Goal: Navigation & Orientation: Find specific page/section

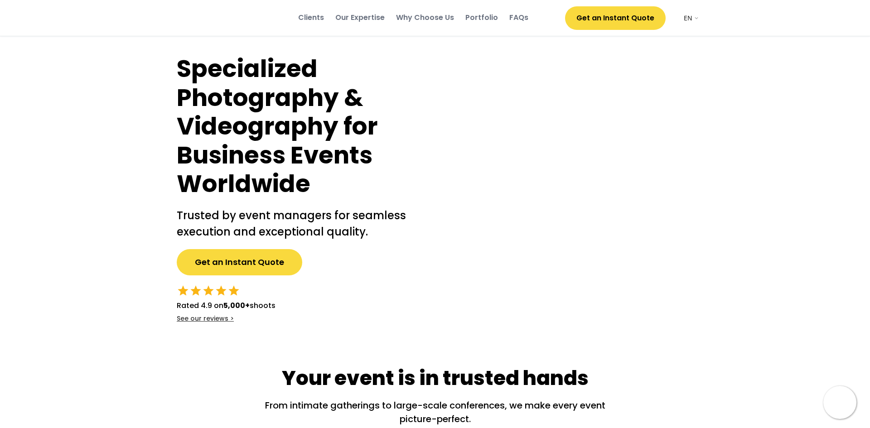
select select ""en""
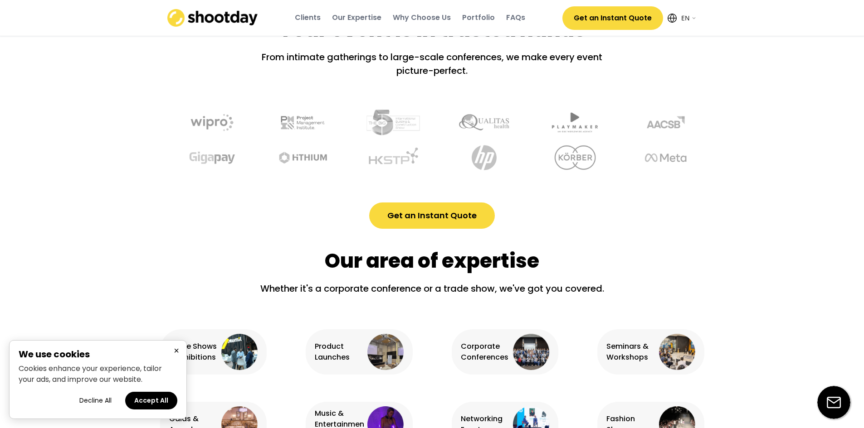
scroll to position [363, 0]
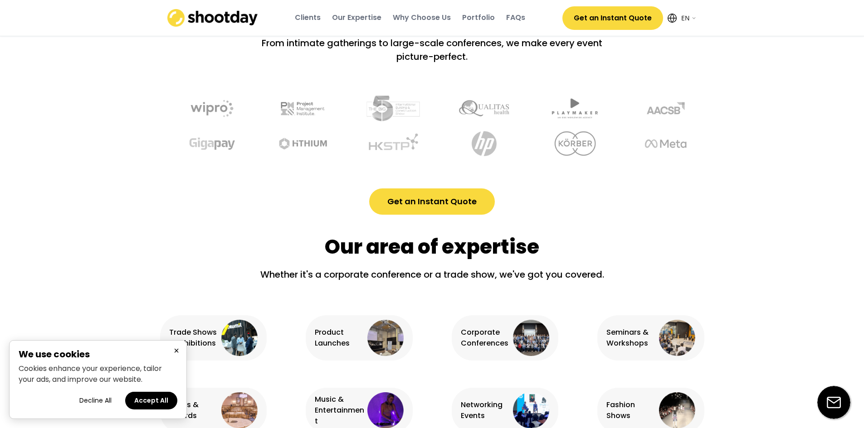
click at [138, 404] on button "Accept All" at bounding box center [151, 401] width 52 height 18
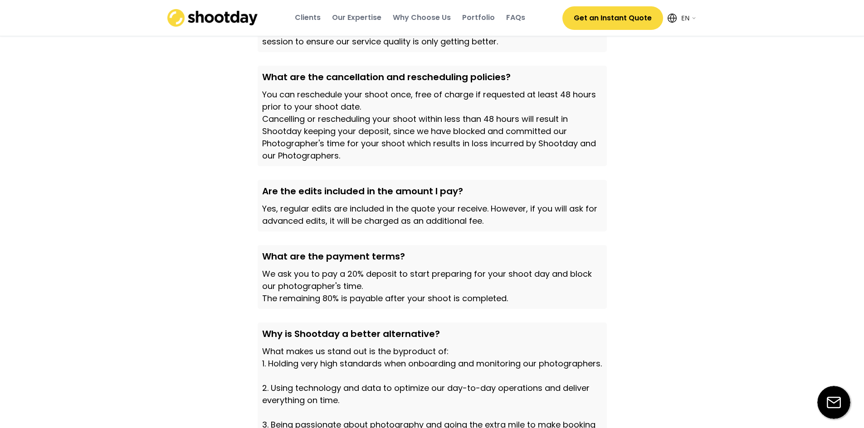
scroll to position [2947, 0]
